Goal: Communication & Community: Answer question/provide support

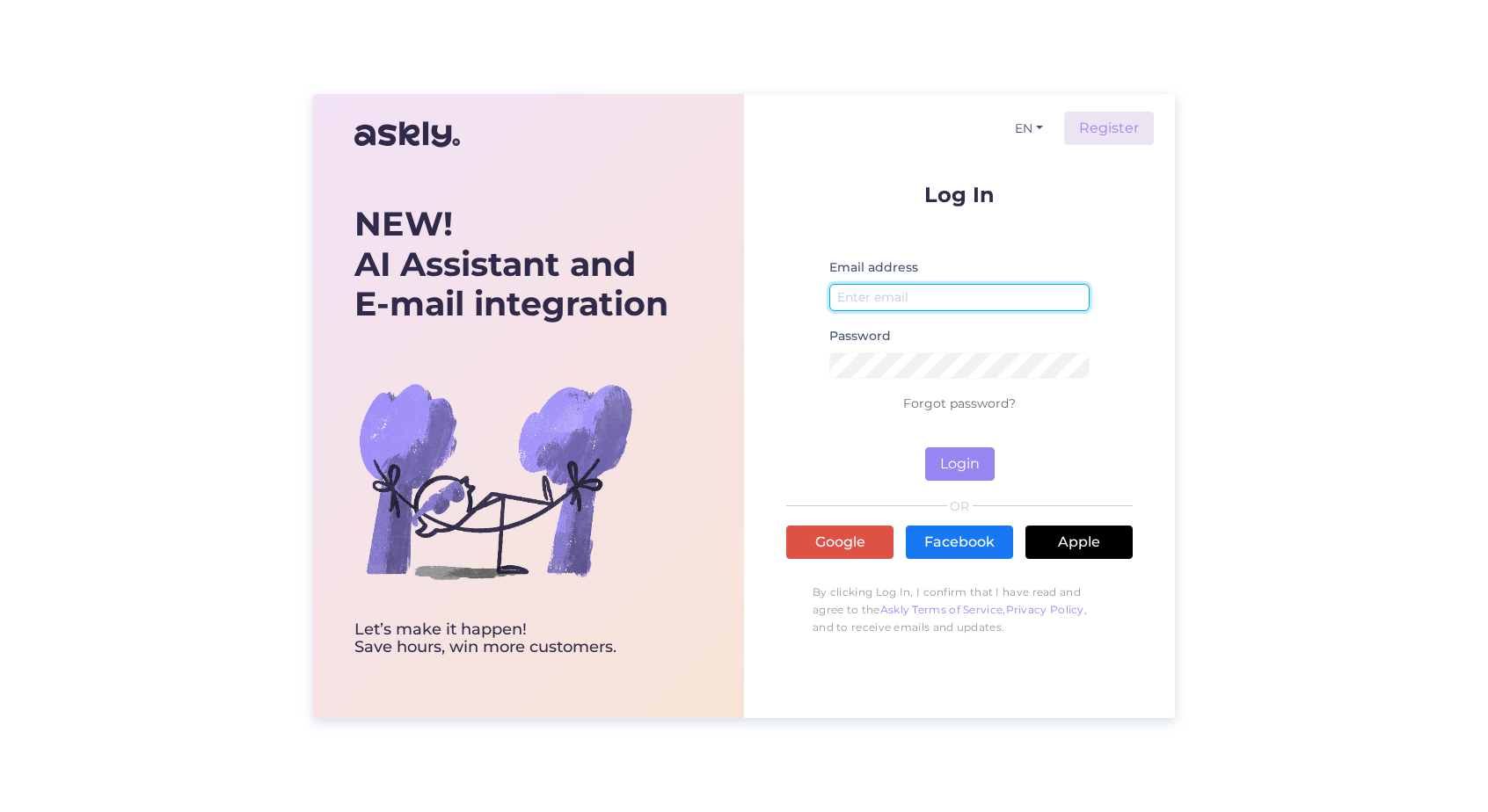
type input "[EMAIL_ADDRESS][DOMAIN_NAME]"
click at [969, 459] on button "Login" at bounding box center [960, 464] width 69 height 34
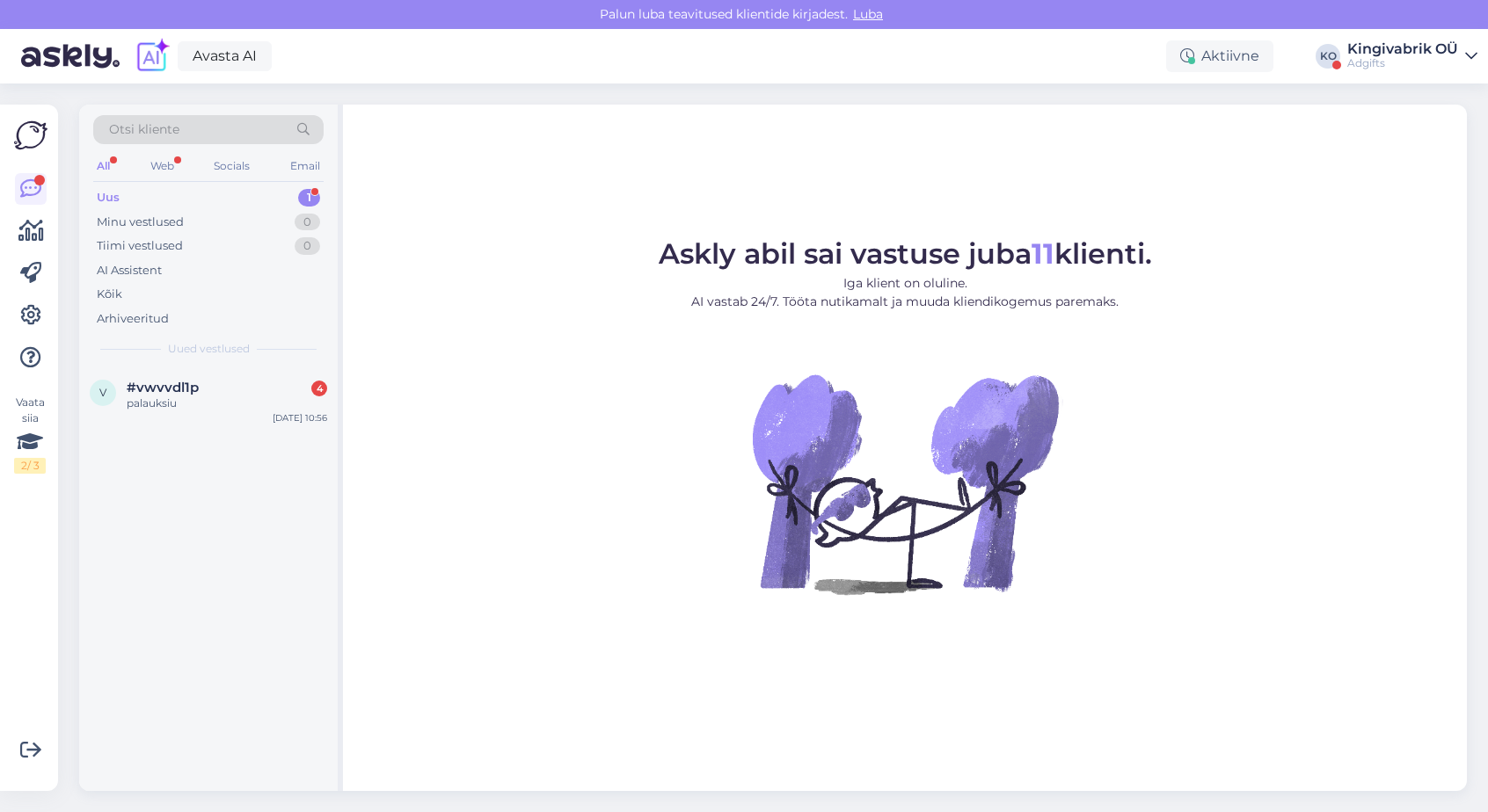
click at [1380, 55] on div "Kingivabrik OÜ" at bounding box center [1403, 48] width 111 height 14
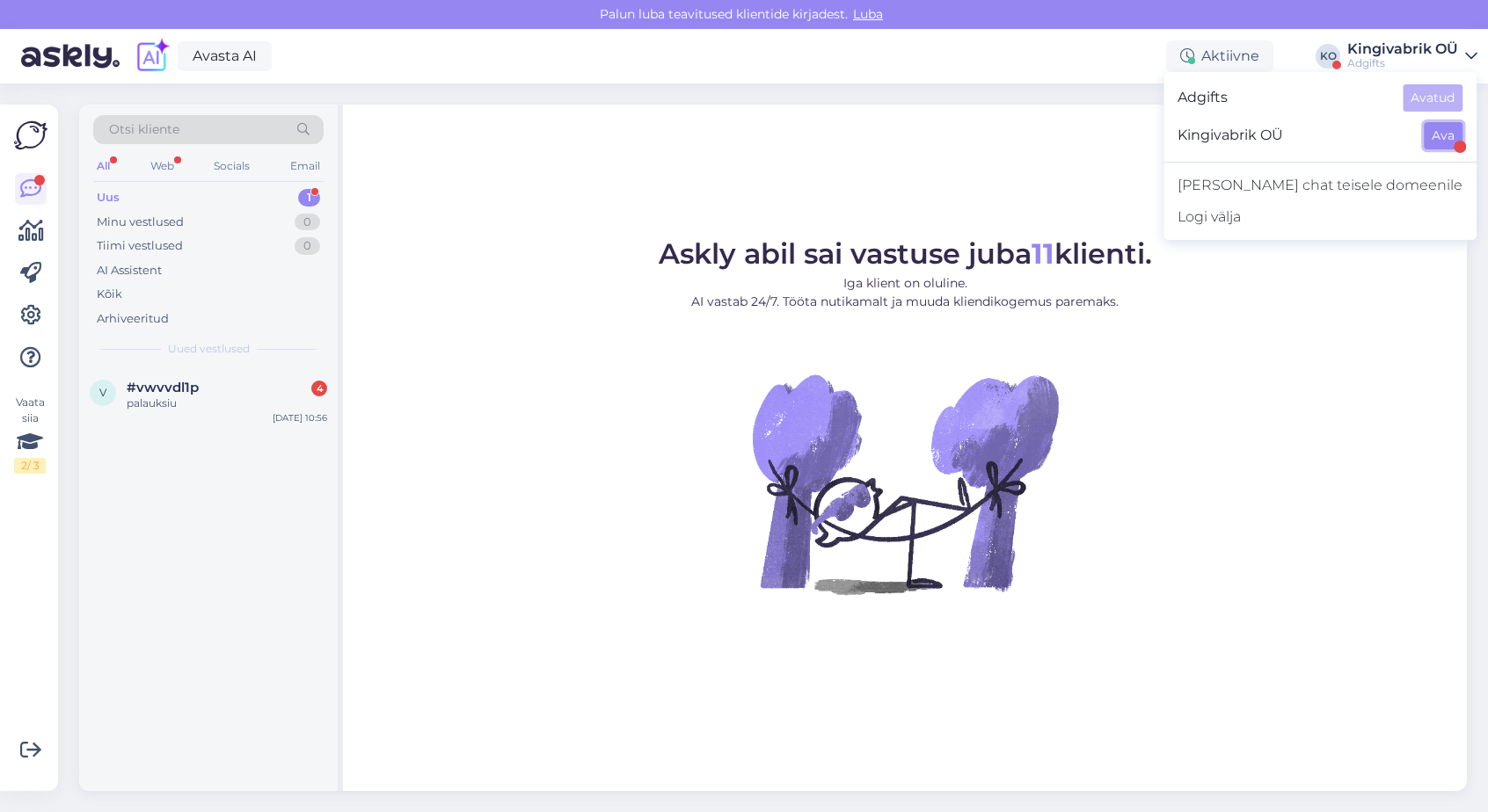
click at [1452, 145] on button "Ava" at bounding box center [1443, 136] width 38 height 27
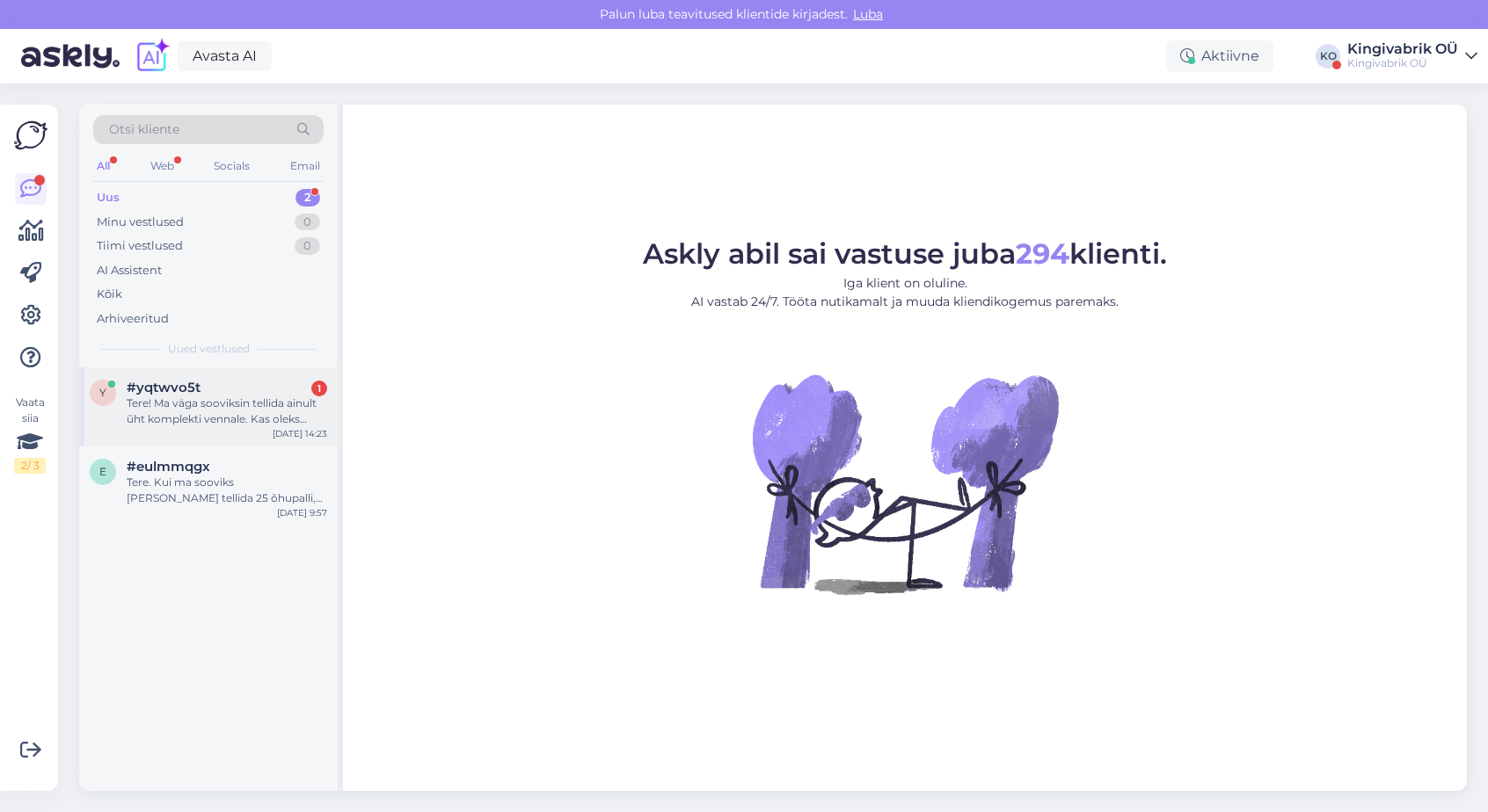
click at [181, 397] on div "Tere! Ma väga sooviksin tellida ainult ũht komplekti vennale. Kas oleks kuidagi…" at bounding box center [227, 411] width 201 height 32
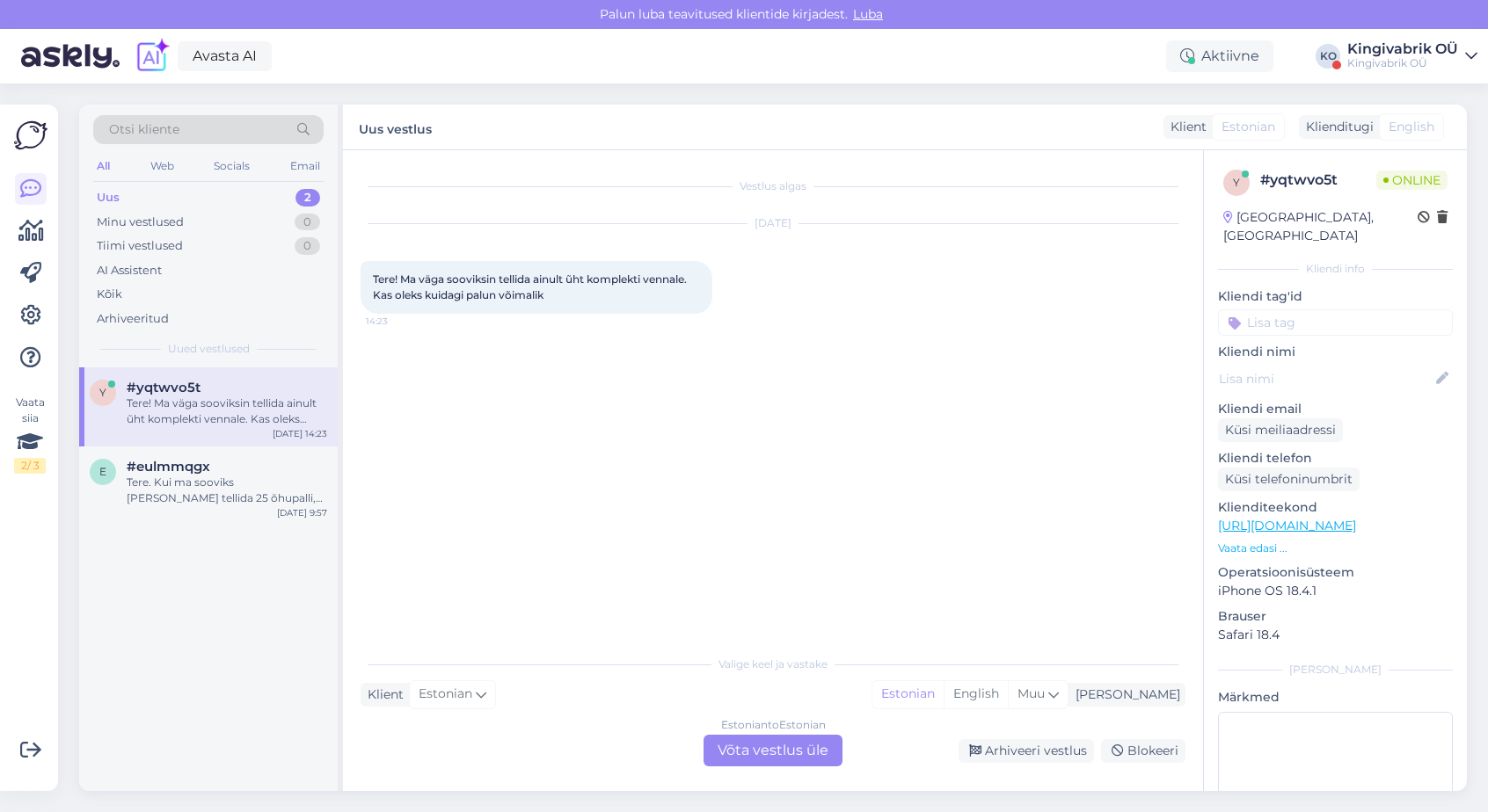
click at [1351, 518] on link "[URL][DOMAIN_NAME]" at bounding box center [1286, 525] width 138 height 15
click at [755, 745] on div "Estonian to Estonian Võta vestlus üle" at bounding box center [773, 750] width 139 height 32
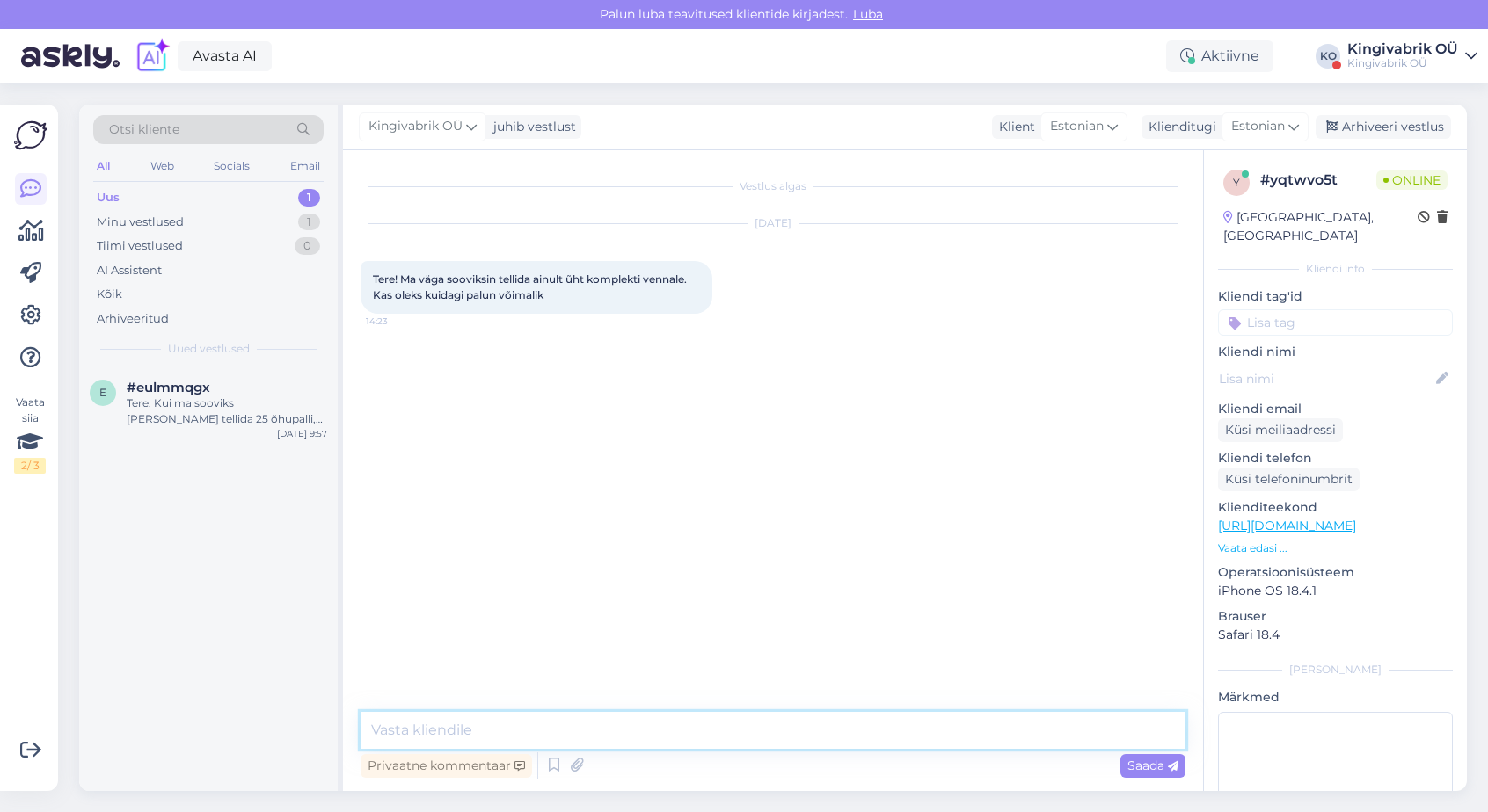
click at [492, 731] on textarea at bounding box center [772, 730] width 825 height 37
type textarea "Tere, millist toodet Te soovite? [PERSON_NAME] trükita saame 1 tk pakkuda :)"
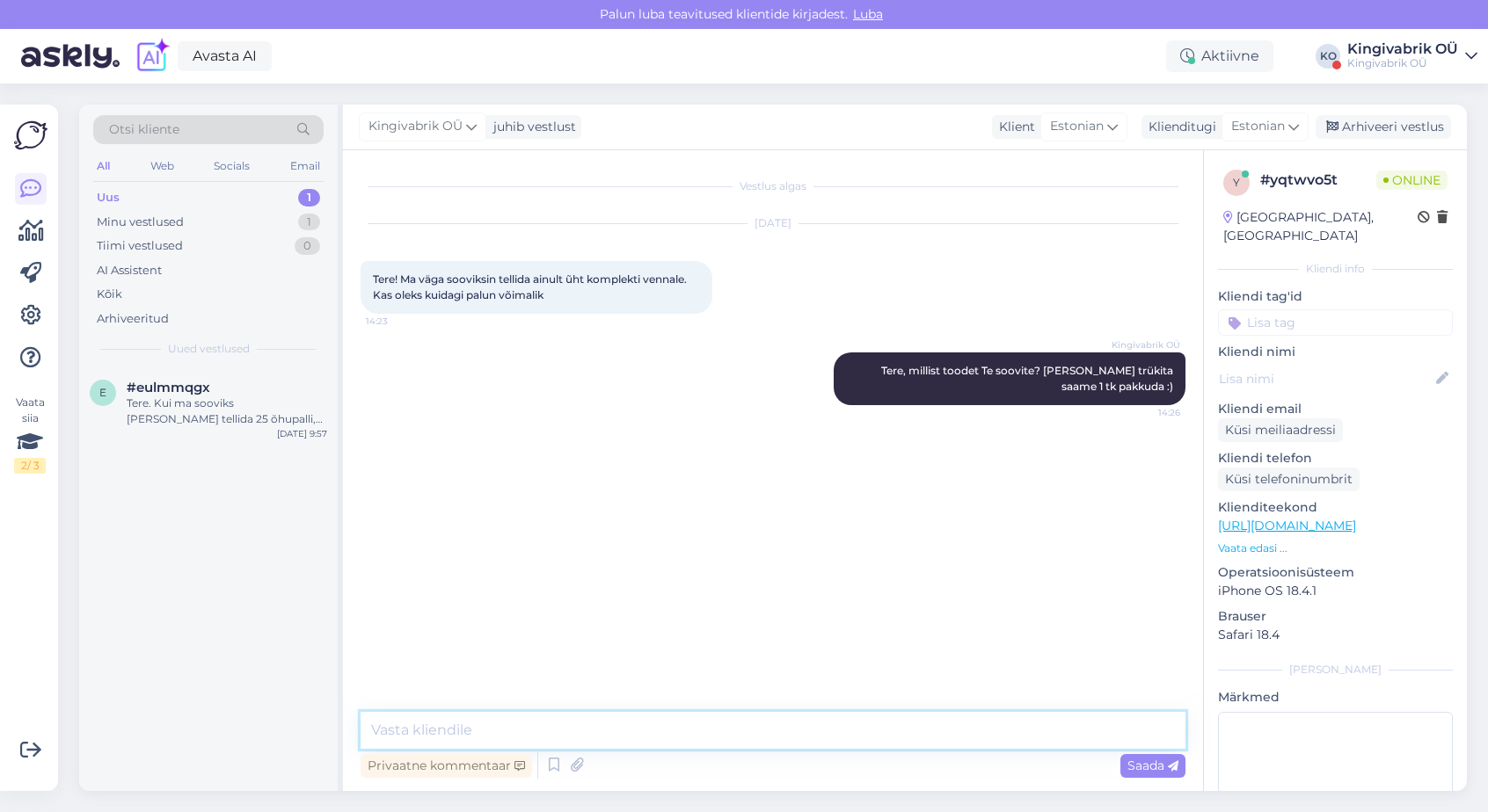
click at [708, 731] on textarea at bounding box center [772, 730] width 825 height 37
drag, startPoint x: 914, startPoint y: 510, endPoint x: 553, endPoint y: 483, distance: 362.0
click at [913, 500] on div "[URL][DOMAIN_NAME][PERSON_NAME] 14:27" at bounding box center [772, 462] width 825 height 76
click at [513, 461] on link "[URL][DOMAIN_NAME][PERSON_NAME]" at bounding box center [480, 462] width 214 height 13
click at [579, 732] on textarea at bounding box center [772, 730] width 825 height 37
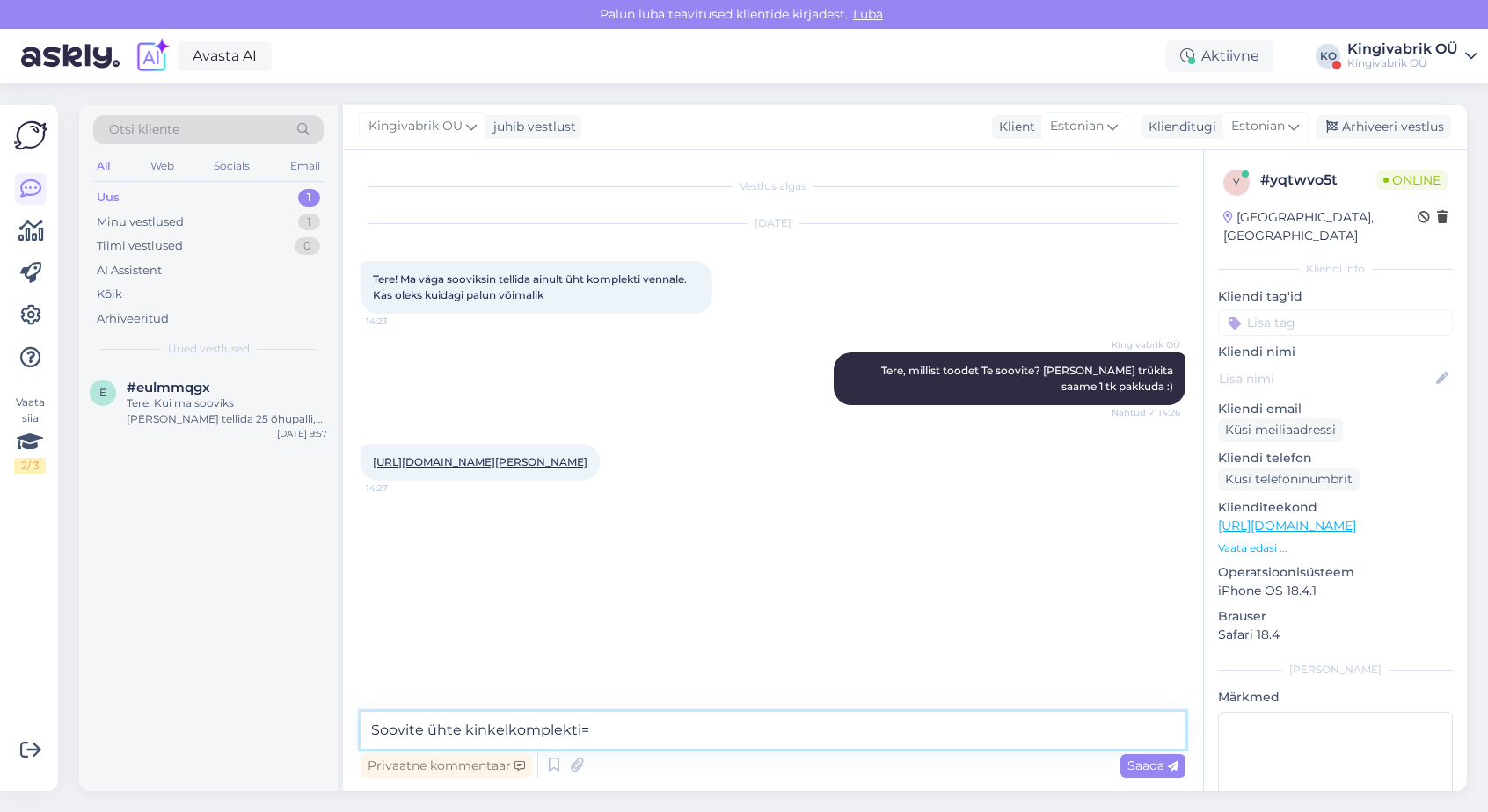
click at [507, 731] on textarea "Soovite ühte kinkelkomplekti=" at bounding box center [772, 730] width 825 height 37
click at [591, 727] on textarea "Soovite ühte kinkekomplekti=" at bounding box center [772, 730] width 825 height 37
type textarea "Soovite ühte kinkekomplekti?"
click at [672, 735] on textarea "Soovite ühte kinkekomplekti?" at bounding box center [772, 730] width 825 height 37
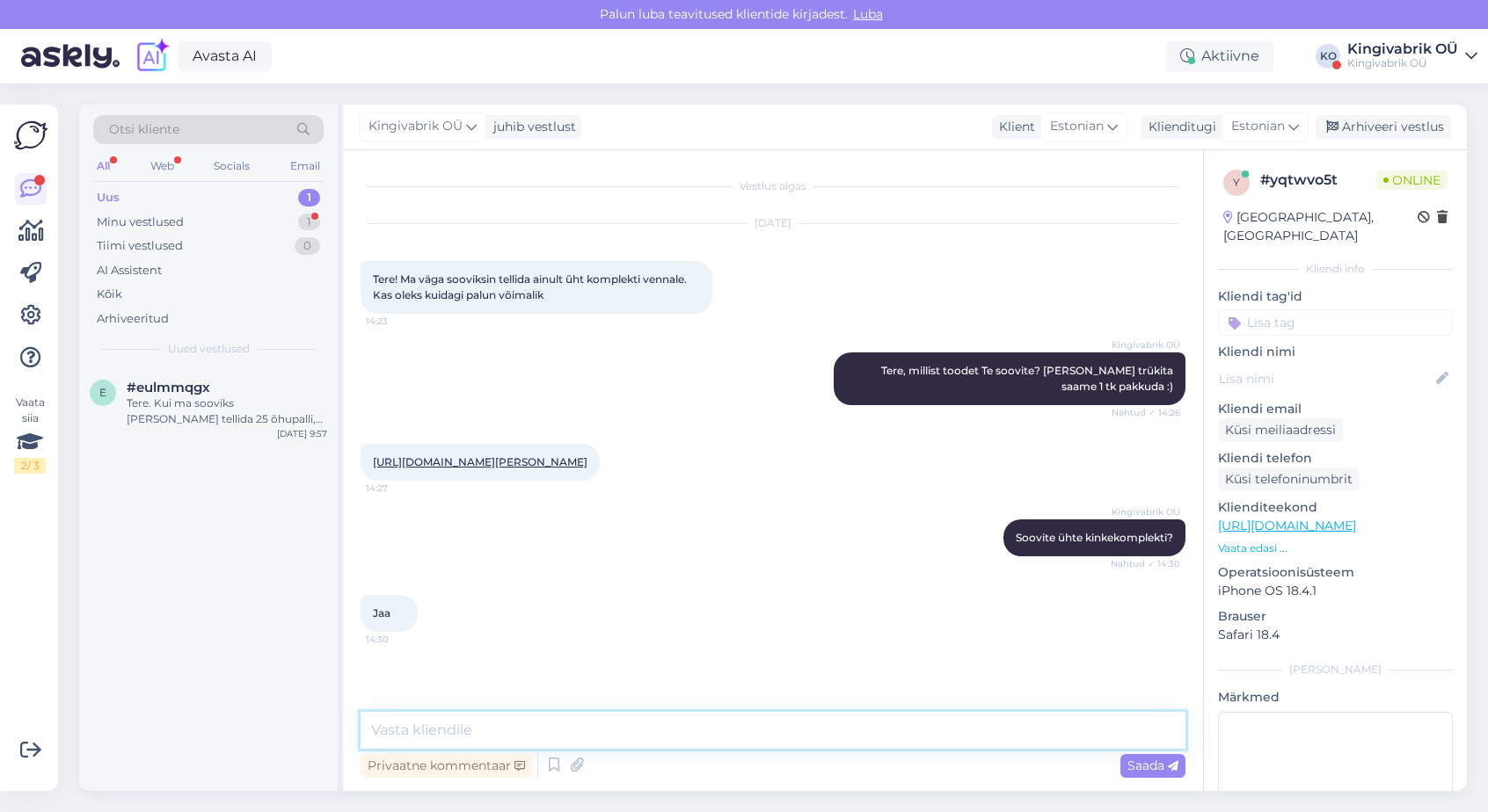
drag, startPoint x: 489, startPoint y: 731, endPoint x: 505, endPoint y: 725, distance: 17.1
click at [489, 729] on textarea at bounding box center [772, 730] width 825 height 37
drag, startPoint x: 434, startPoint y: 727, endPoint x: 935, endPoint y: 705, distance: 501.5
click at [444, 727] on textarea at bounding box center [772, 730] width 825 height 37
click at [450, 727] on textarea at bounding box center [772, 730] width 825 height 37
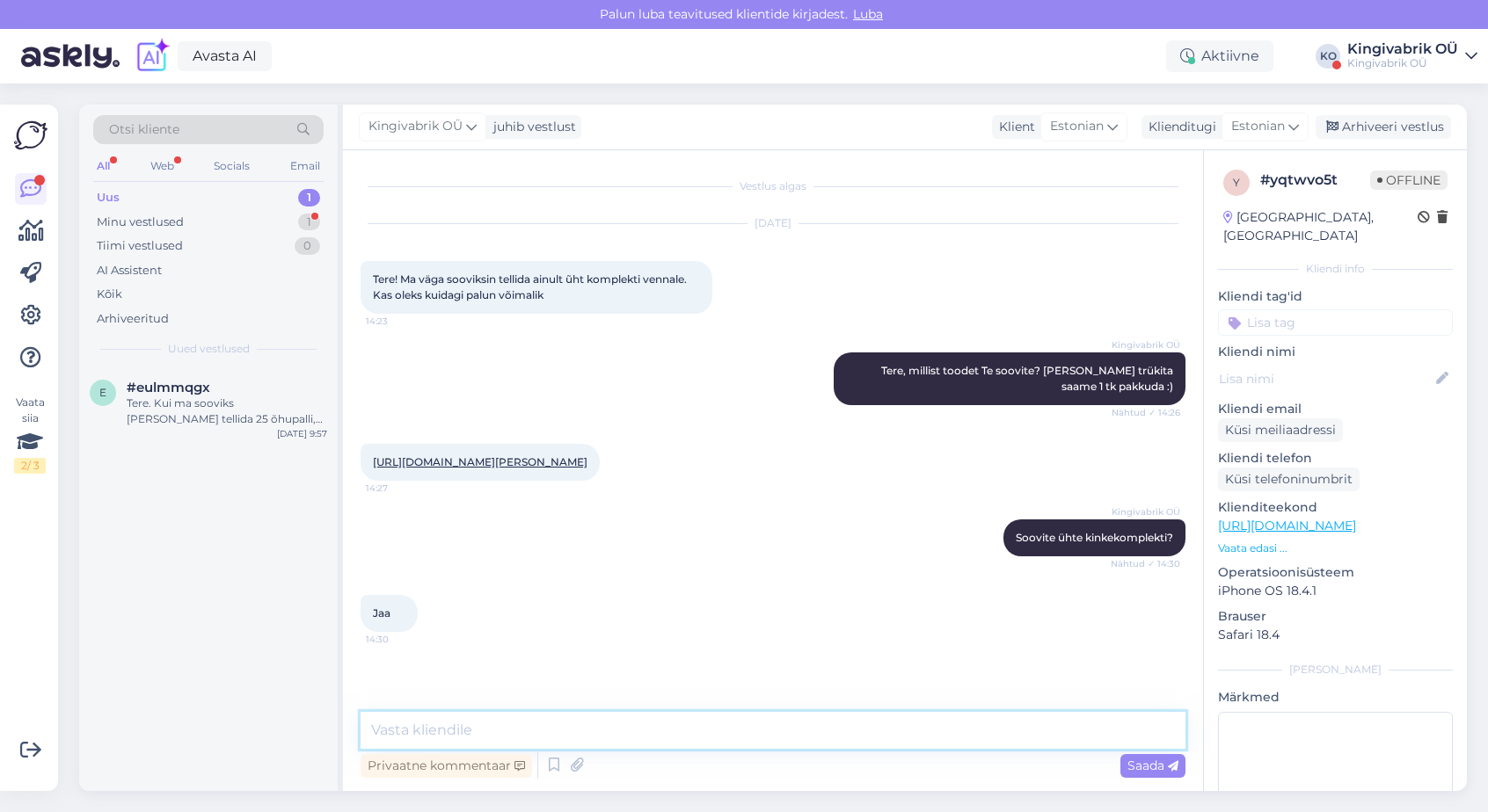
click at [531, 729] on textarea at bounding box center [772, 730] width 825 height 37
click at [501, 728] on textarea at bounding box center [772, 730] width 825 height 37
type textarea "1"
click at [368, 730] on textarea "Kinkekomplekti hind tuleks 50 eurot+km, kas se eon sobilik?" at bounding box center [772, 730] width 825 height 37
click at [723, 734] on textarea "1 kinkekomplekti hind tuleks 50 eurot+km, kas se eon sobilik?" at bounding box center [772, 730] width 825 height 37
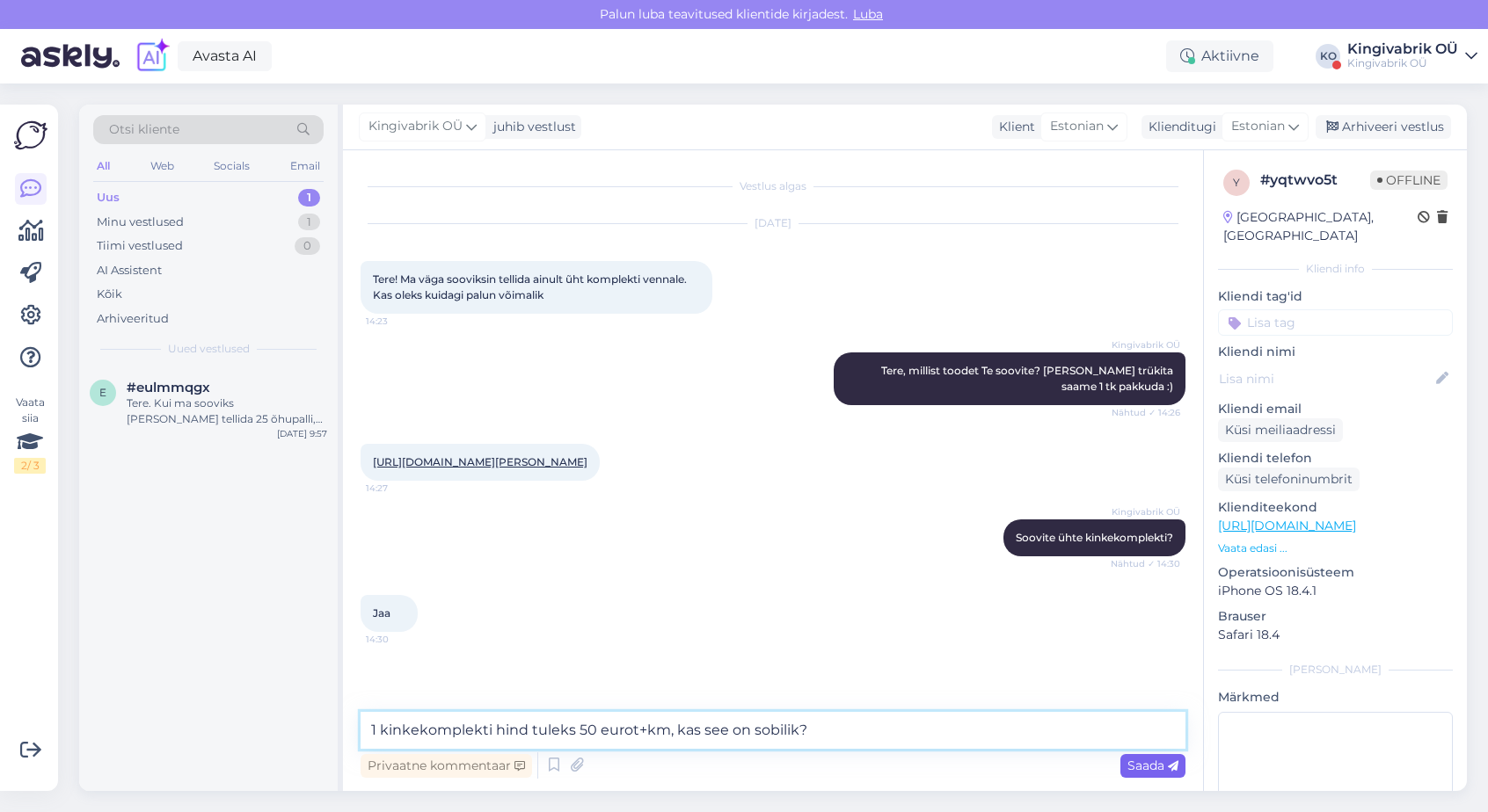
type textarea "1 kinkekomplekti hind tuleks 50 eurot+km, kas see on sobilik?"
drag, startPoint x: 1147, startPoint y: 766, endPoint x: 1276, endPoint y: 748, distance: 130.2
click at [1148, 766] on span "Saada" at bounding box center [1153, 765] width 51 height 15
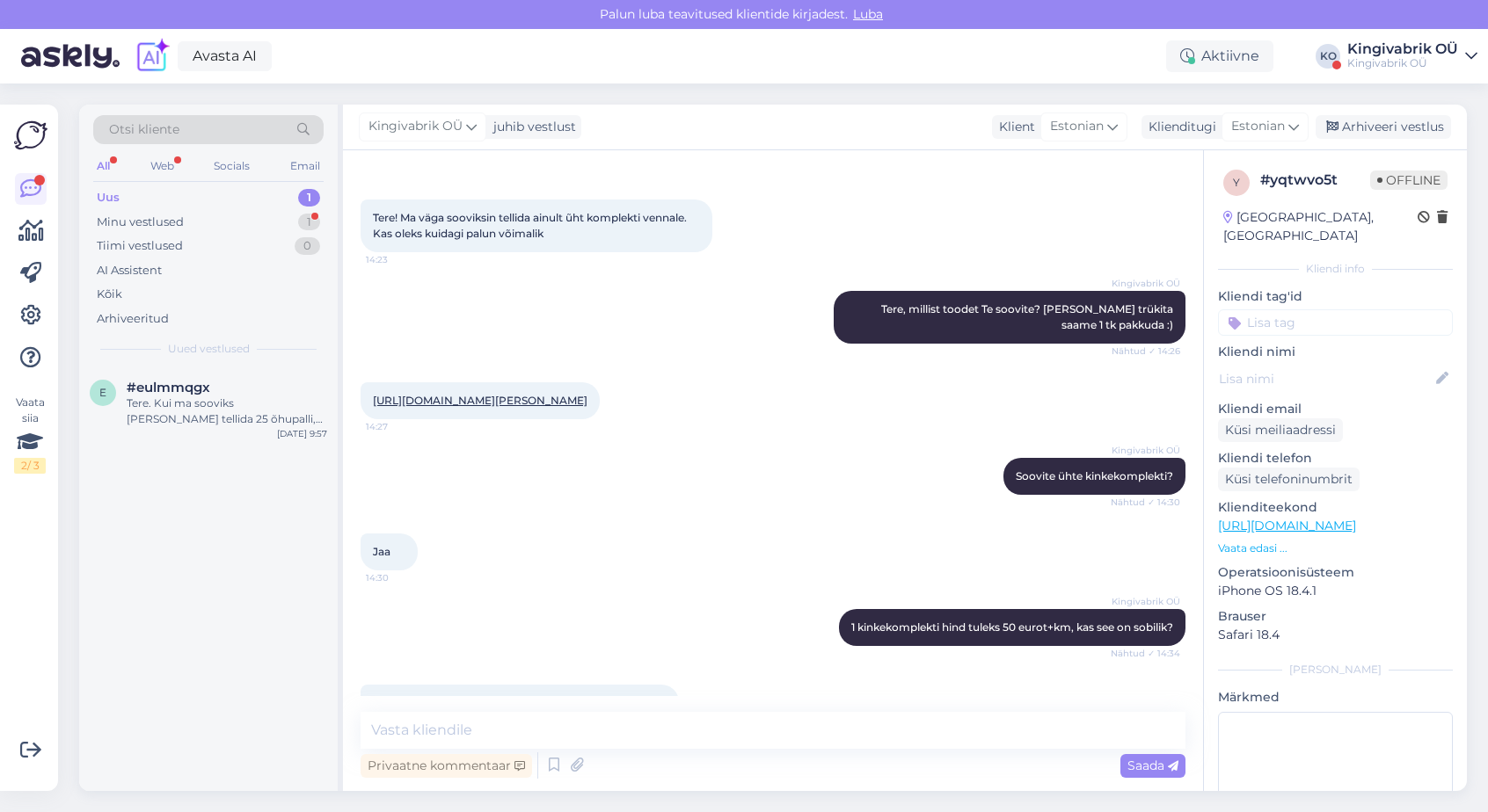
scroll to position [137, 0]
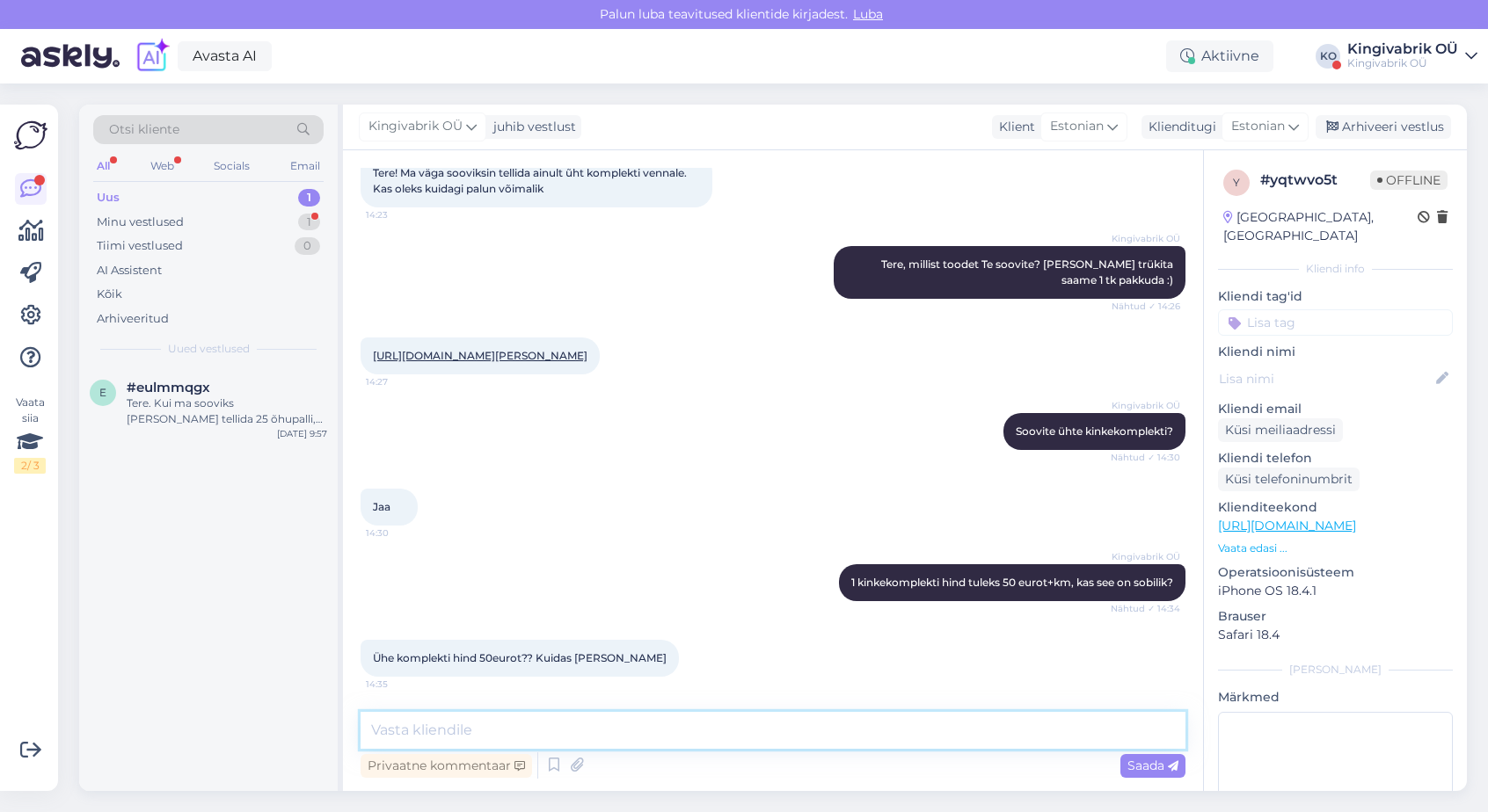
click at [532, 736] on textarea at bounding box center [772, 730] width 825 height 37
type textarea "S"
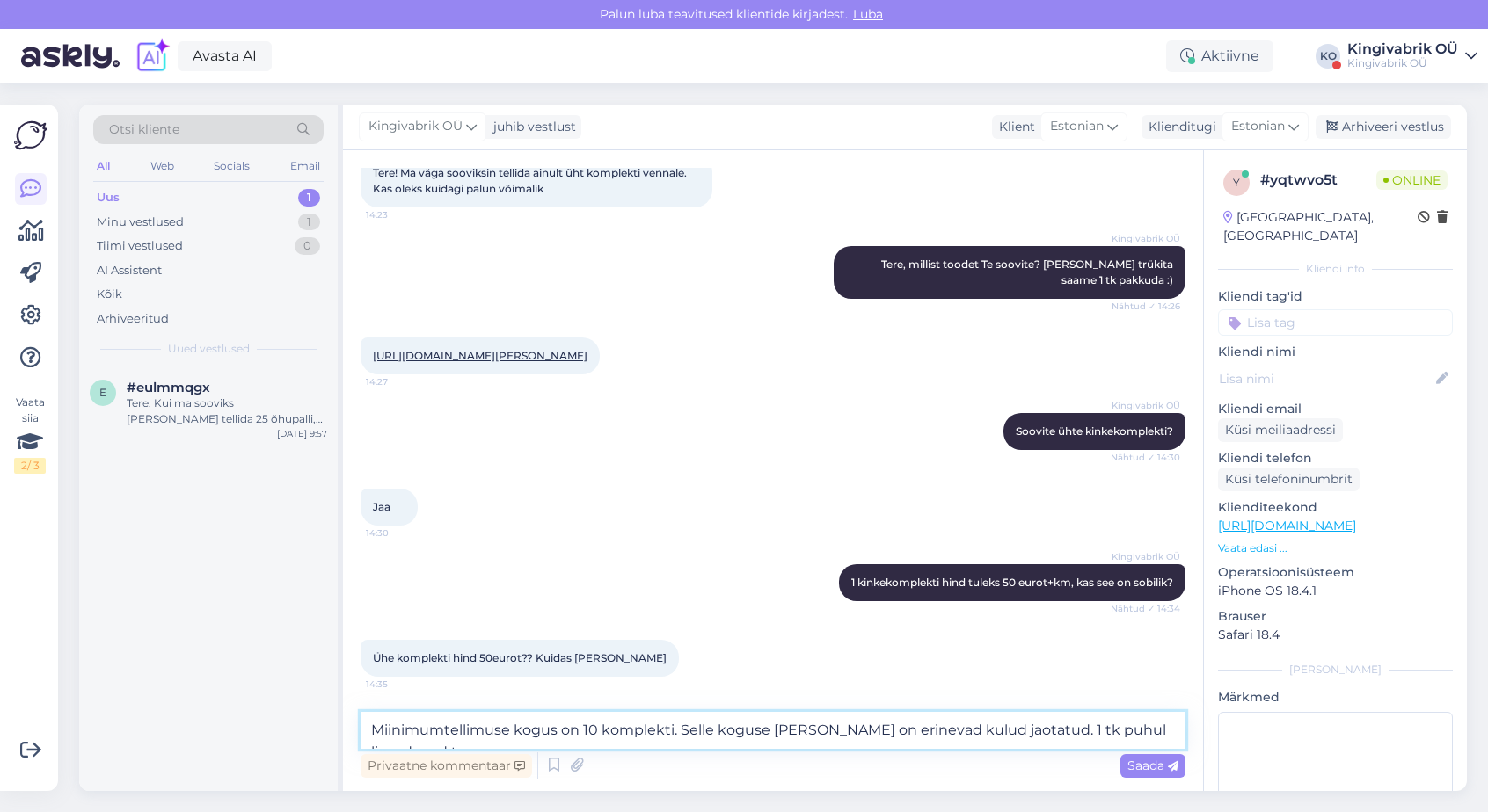
scroll to position [157, 0]
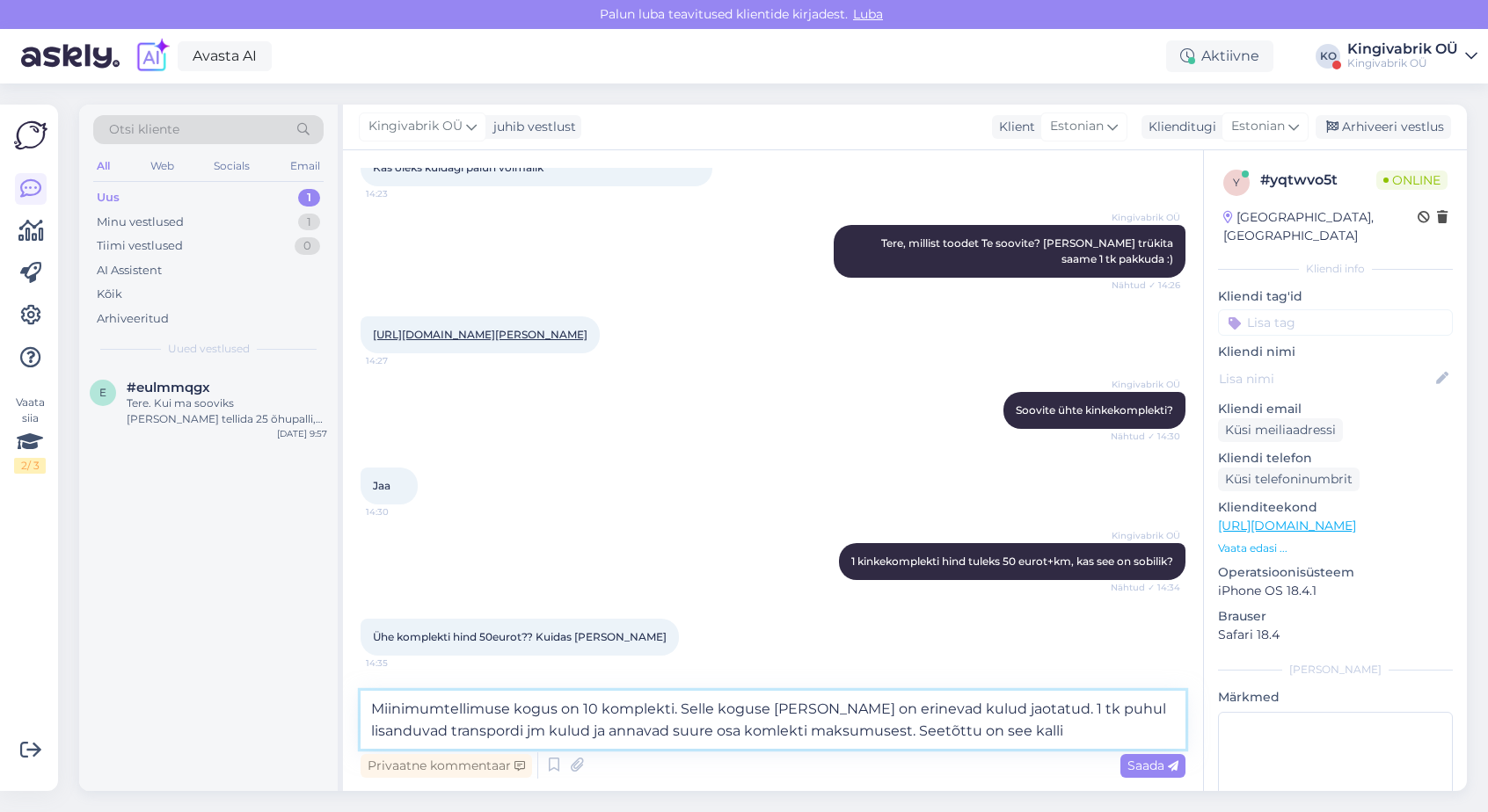
type textarea "Miinimumtellimuse kogus on 10 komplekti. Selle koguse [PERSON_NAME] on erinevad…"
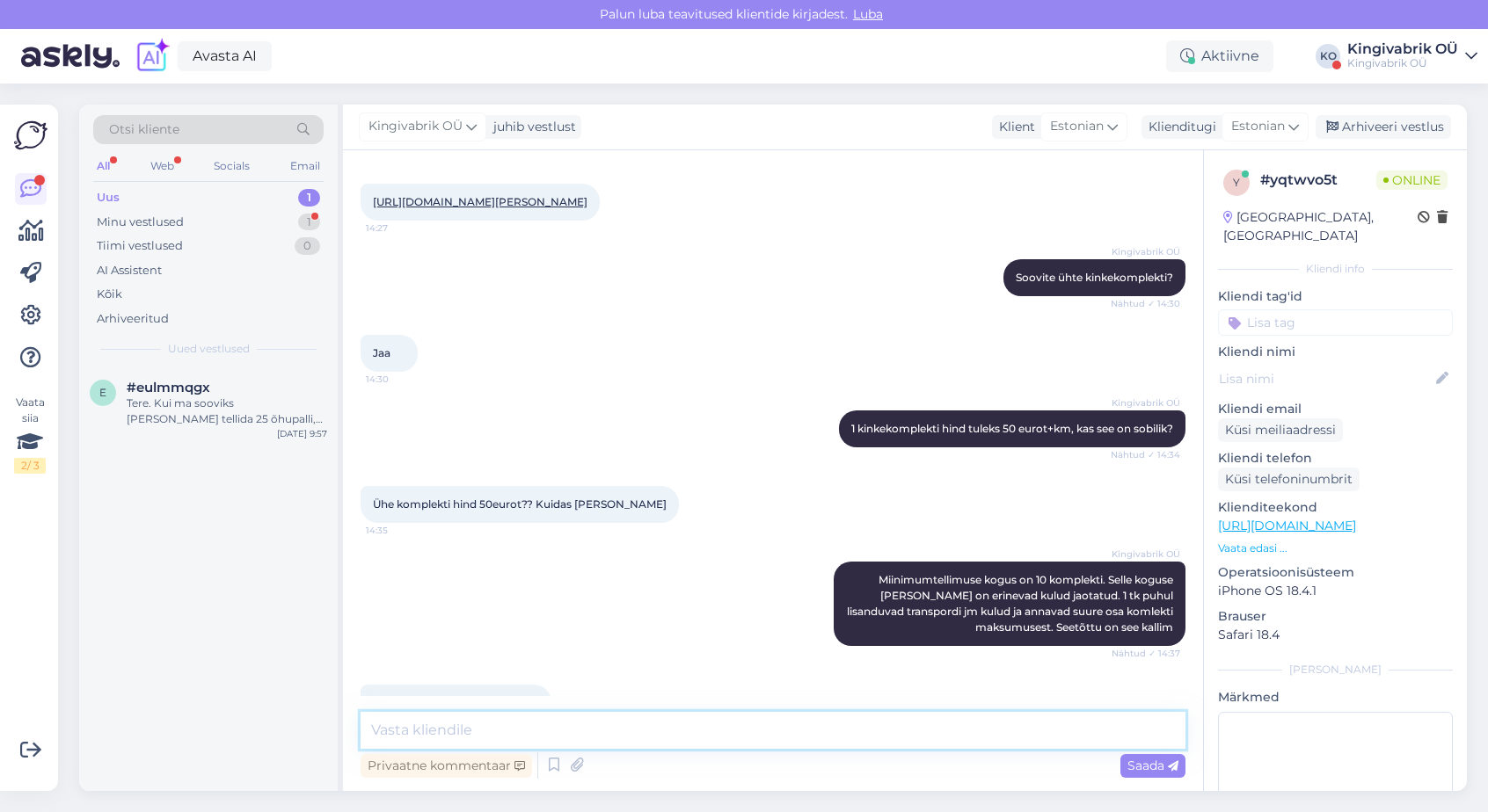
scroll to position [335, 0]
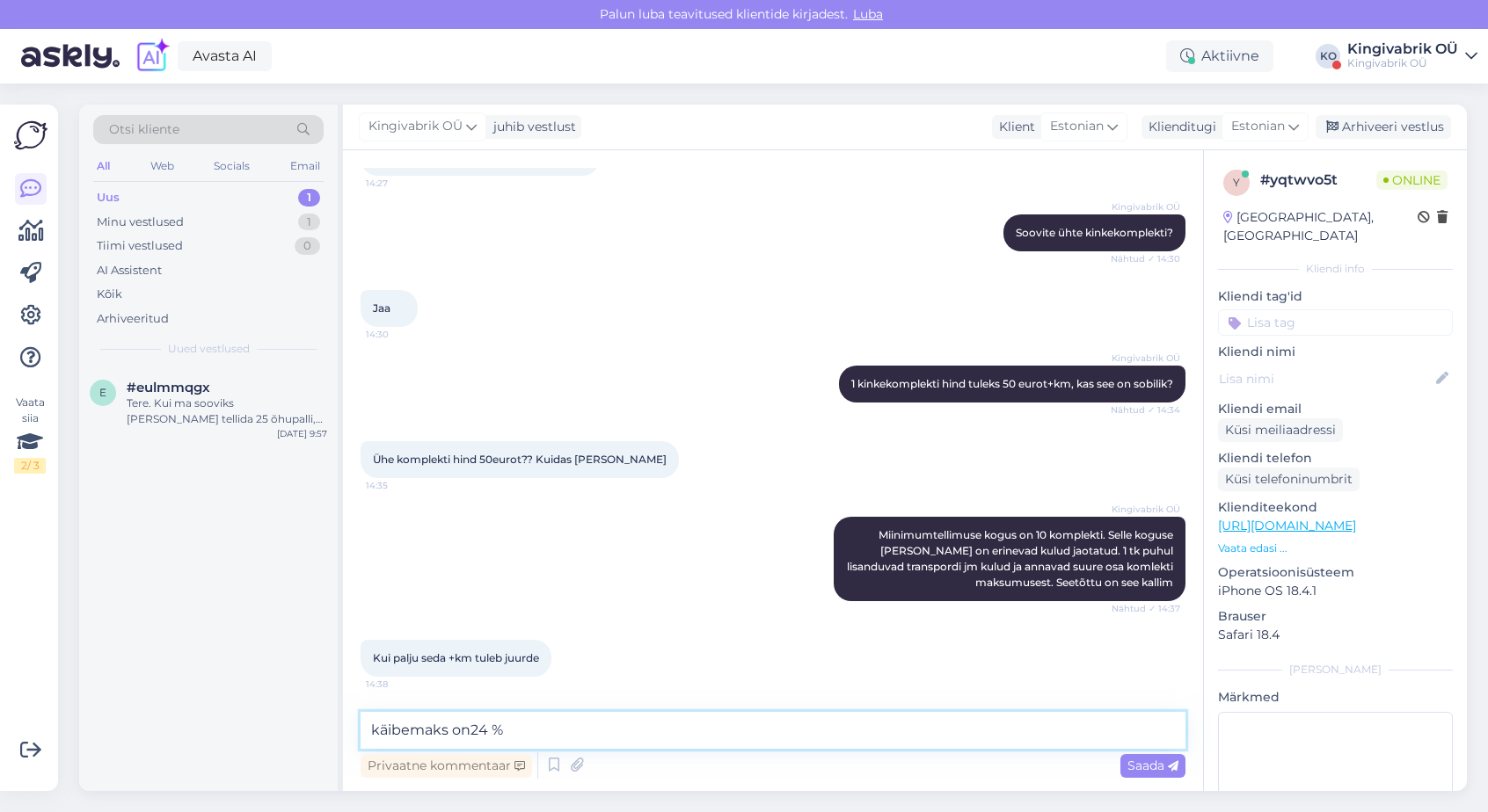
type textarea "käibemaks on 24 %"
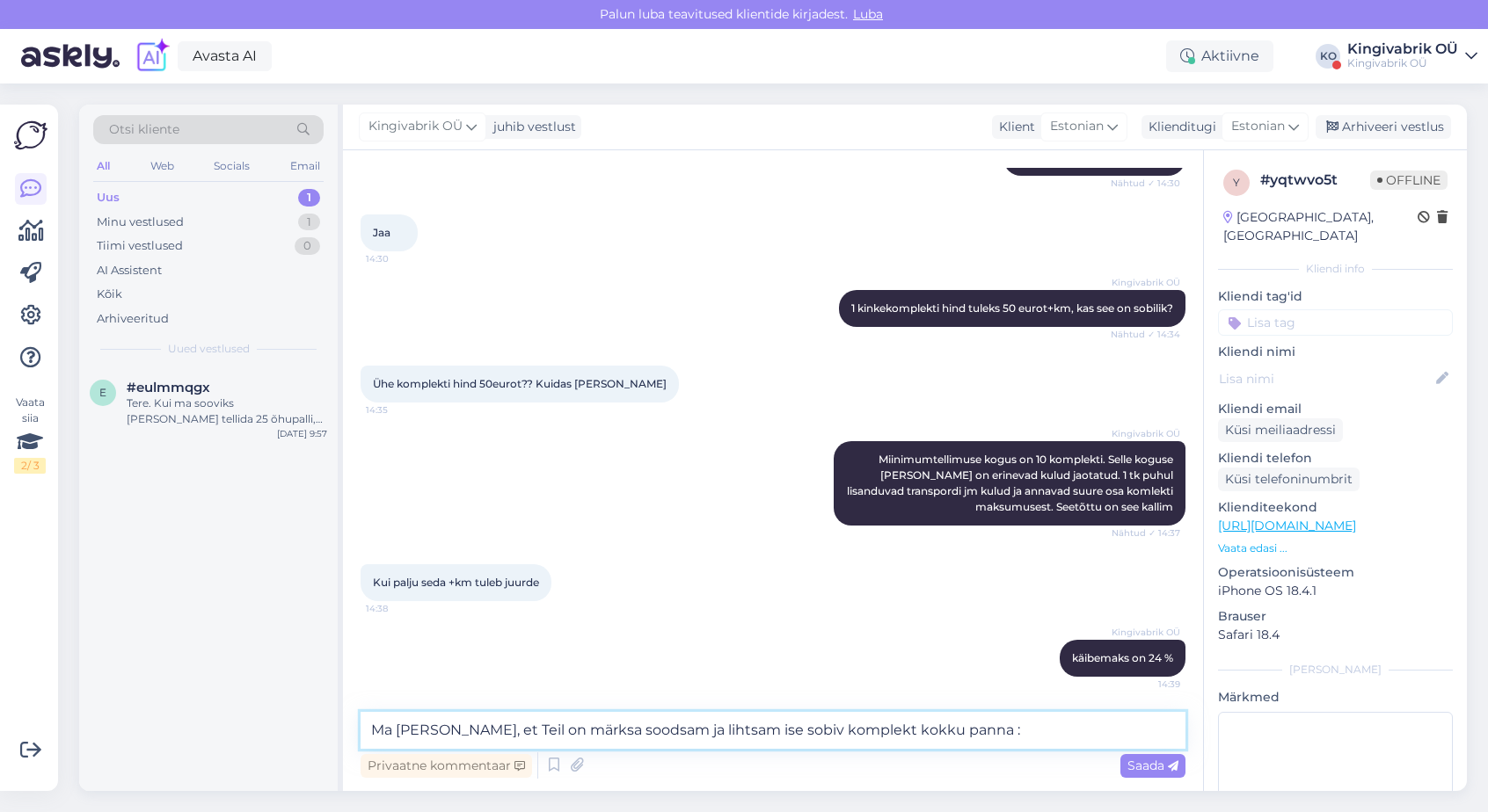
type textarea "Ma [PERSON_NAME], et Teil on märksa soodsam ja lihtsam ise sobiv komplekt kokku…"
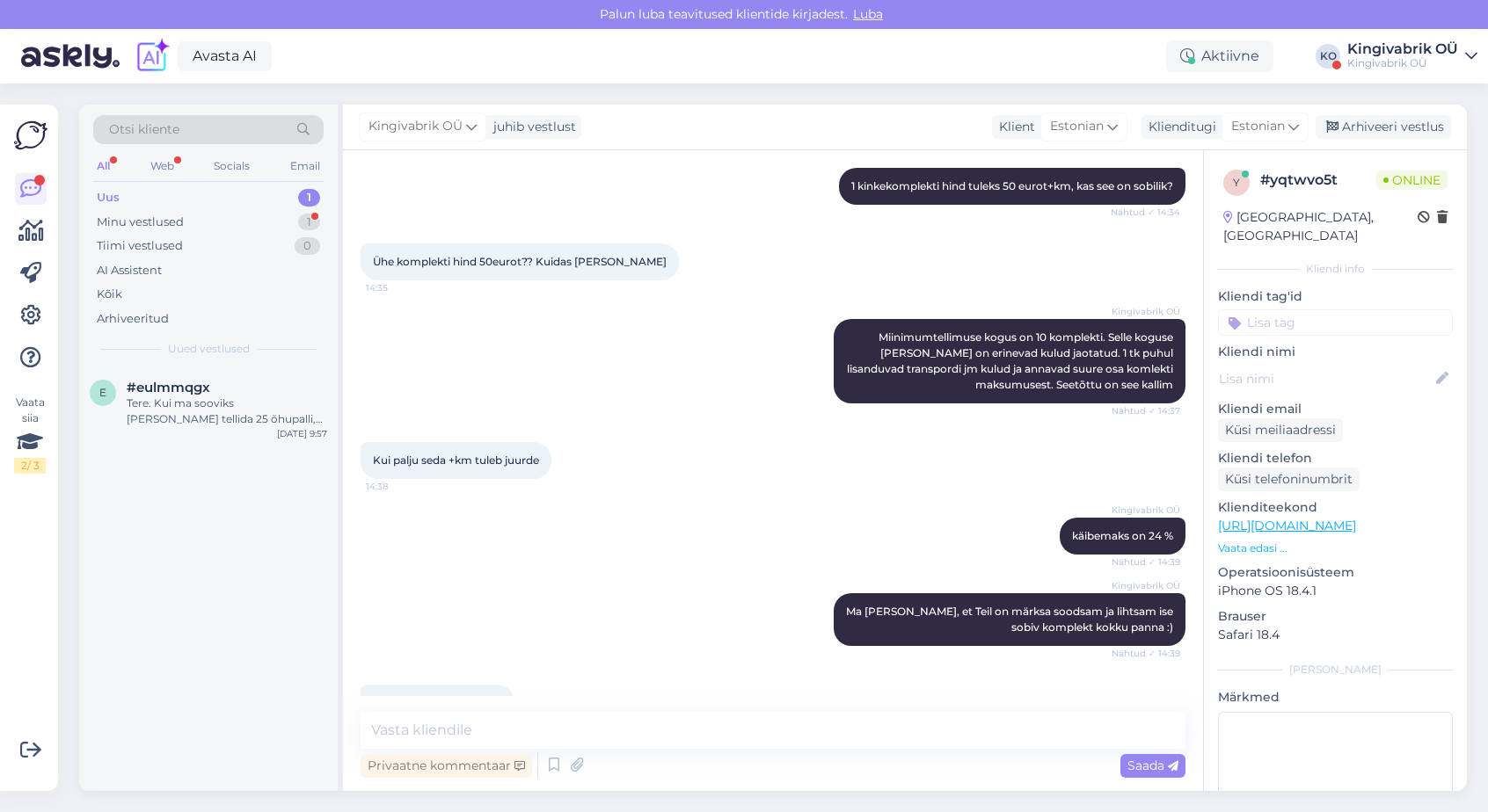
scroll to position [579, 0]
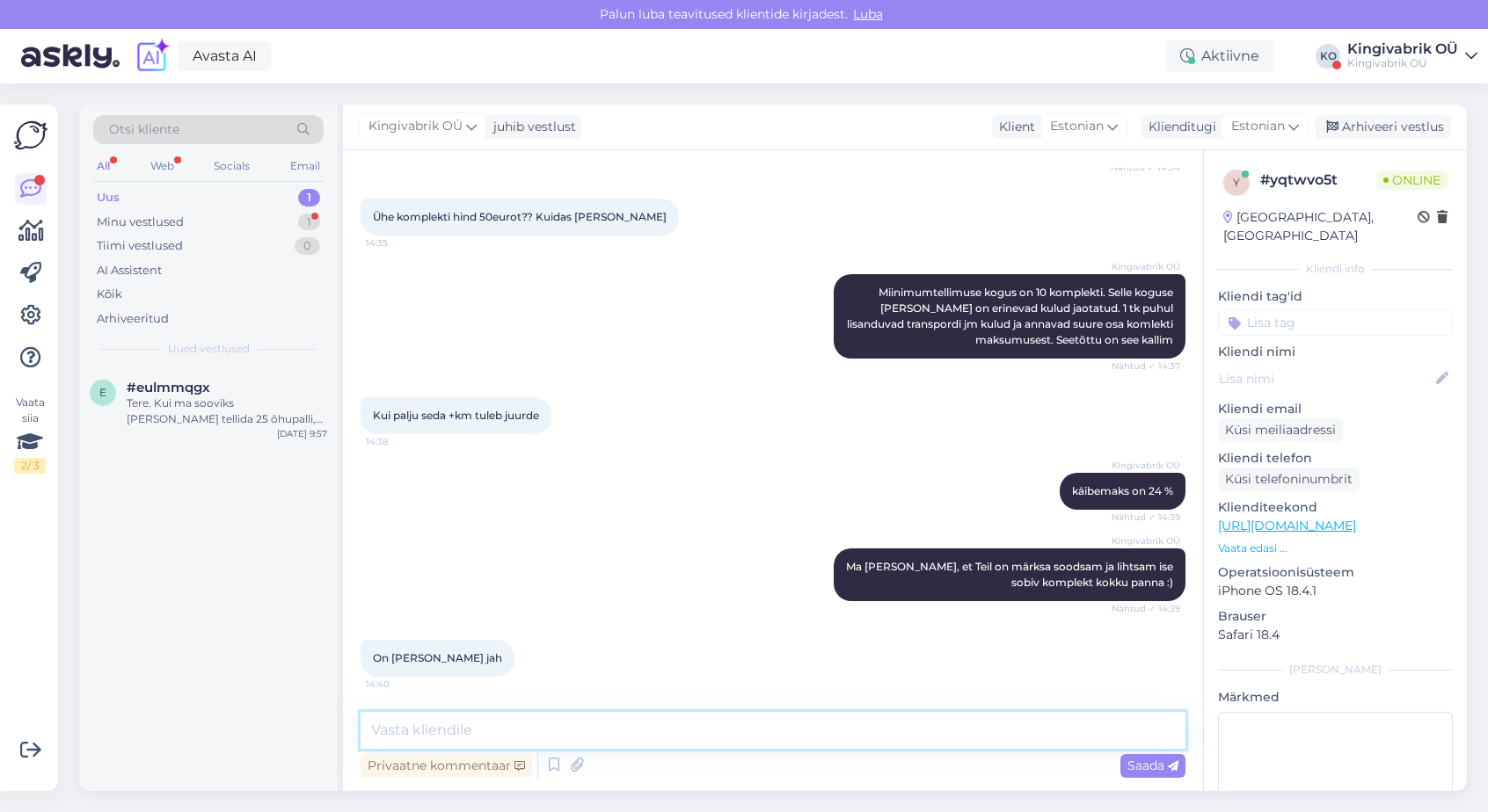
click at [493, 724] on textarea at bounding box center [772, 730] width 825 height 37
click at [135, 221] on div "Minu vestlused" at bounding box center [140, 221] width 87 height 17
click at [479, 726] on textarea at bounding box center [772, 730] width 825 height 37
click at [108, 186] on div "Uus 1" at bounding box center [208, 198] width 231 height 25
click at [447, 732] on textarea at bounding box center [772, 730] width 825 height 37
